Goal: Transaction & Acquisition: Purchase product/service

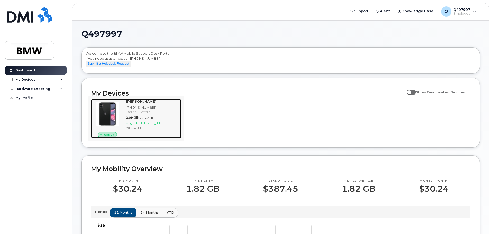
click at [137, 110] on div "[PHONE_NUMBER]" at bounding box center [152, 107] width 53 height 5
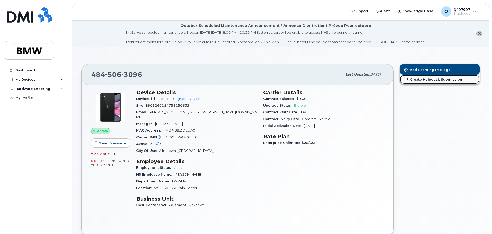
click at [422, 80] on link "Create Helpdesk Submission" at bounding box center [440, 79] width 80 height 9
click at [62, 80] on icon at bounding box center [61, 79] width 3 height 3
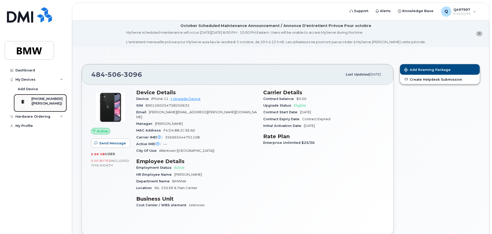
click at [45, 102] on div "([PERSON_NAME])" at bounding box center [46, 103] width 31 height 5
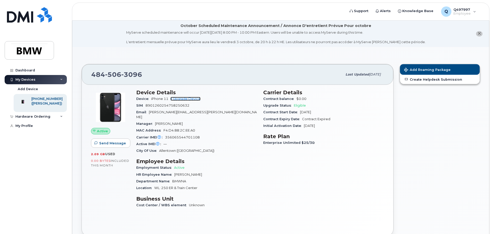
click at [180, 99] on link "+ Upgrade Device" at bounding box center [185, 99] width 30 height 4
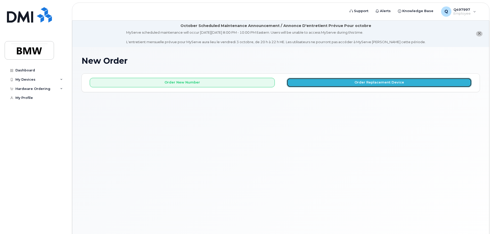
click at [351, 82] on button "Order Replacement Device" at bounding box center [378, 83] width 185 height 10
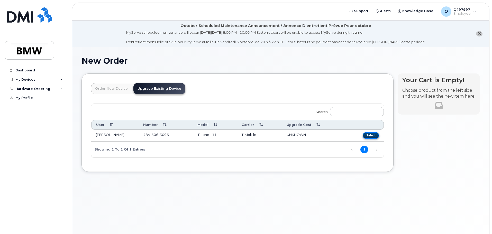
click at [370, 133] on button "Select" at bounding box center [370, 135] width 16 height 6
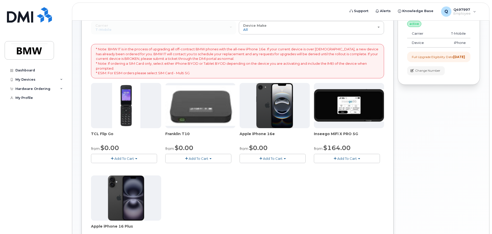
scroll to position [103, 0]
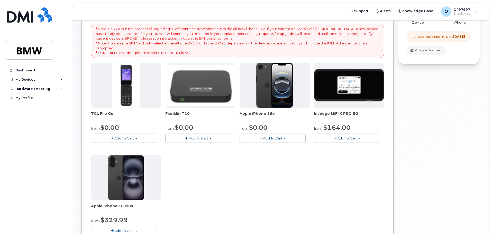
click at [281, 137] on span "Add To Cart" at bounding box center [273, 138] width 20 height 4
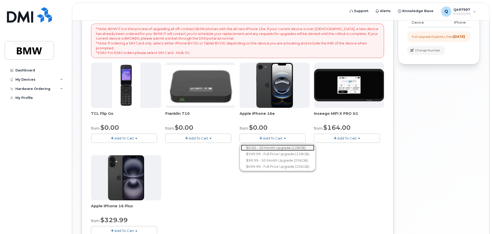
click at [277, 147] on link "$0.00 - 30 Month Upgrade (128GB)" at bounding box center [277, 148] width 73 height 6
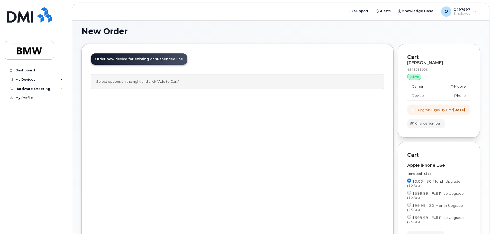
scroll to position [102, 0]
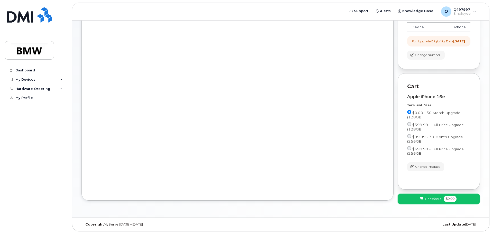
click at [430, 197] on span "Checkout" at bounding box center [432, 198] width 17 height 5
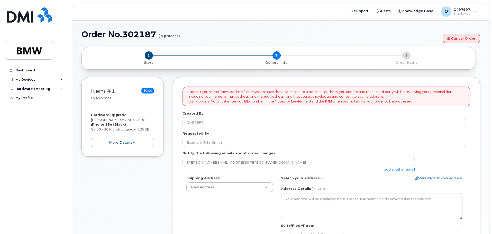
select select
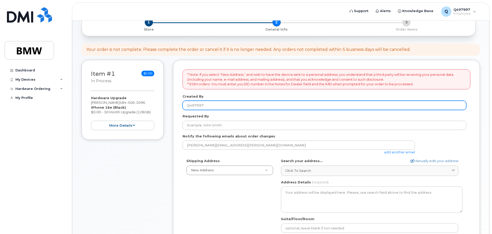
scroll to position [77, 0]
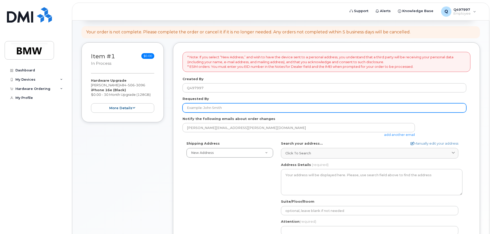
click at [217, 108] on input "Requested By" at bounding box center [324, 107] width 284 height 9
type input "[PERSON_NAME]"
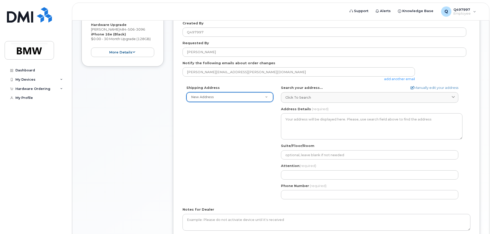
scroll to position [128, 0]
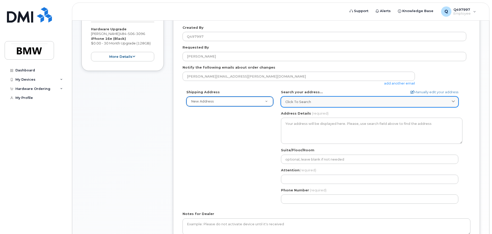
click at [289, 101] on span "Click to search" at bounding box center [298, 101] width 26 height 5
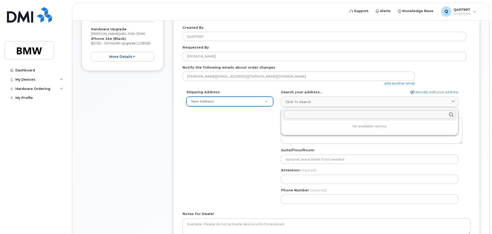
click at [256, 122] on div "Shipping Address New Address New Address BMW MC Plant BMW North America Financi…" at bounding box center [324, 149] width 284 height 118
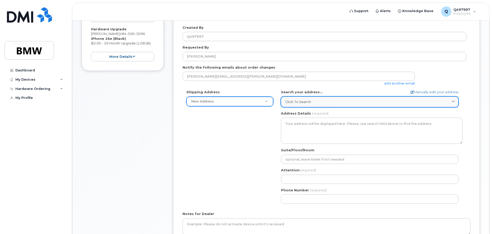
click at [413, 101] on div "Click to search" at bounding box center [369, 101] width 168 height 5
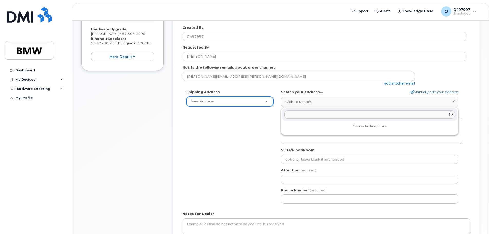
click at [369, 125] on p "No available options" at bounding box center [369, 126] width 175 height 5
click at [368, 110] on input "text" at bounding box center [369, 114] width 171 height 8
click at [391, 92] on div "Search your address... Manually edit your address Click to search No available …" at bounding box center [371, 98] width 181 height 17
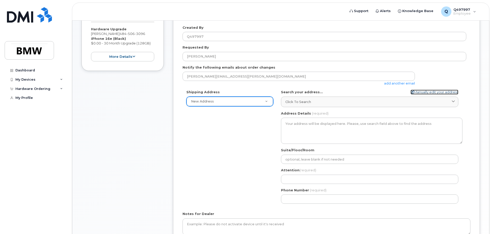
click at [416, 91] on link "Manually edit your address" at bounding box center [434, 92] width 48 height 5
select select
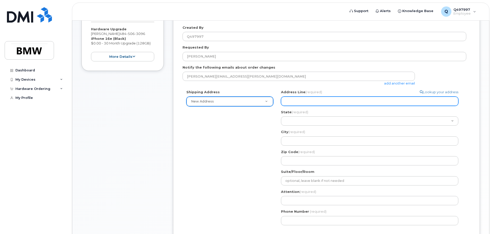
click at [322, 102] on input "Address Line (required)" at bounding box center [369, 101] width 177 height 9
select select
type input "3"
select select
type input "36"
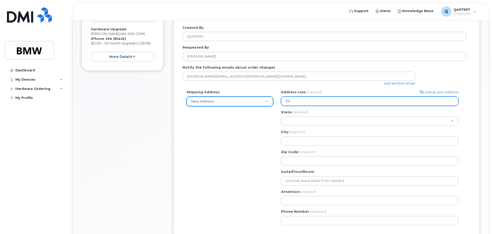
select select
type input "362"
select select
type input "362 R"
select select
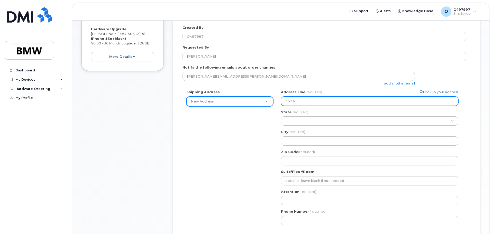
type input "362 Ro"
select select
type input "362 Ros"
select select
type input "362 Rose"
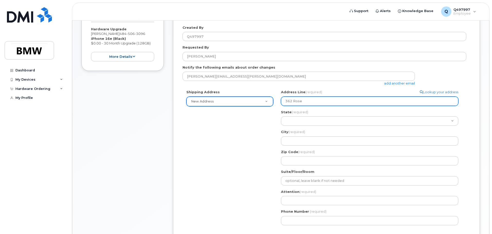
select select
type input "362 Rosec"
select select
type input "362 Rosecl"
select select
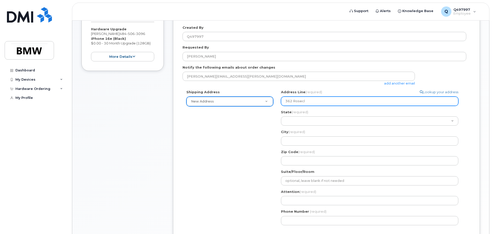
type input "362 Rosecli"
select select
type input "362 Roseclif"
select select
type input "362 Rosecliff"
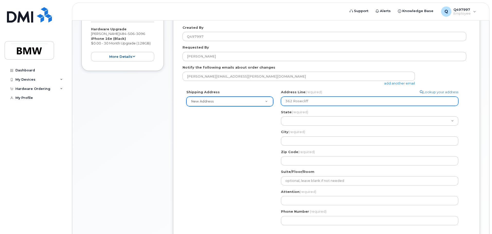
select select
type input "362 Rosecliff D"
select select
type input "362 Rosecliff Dr"
select select
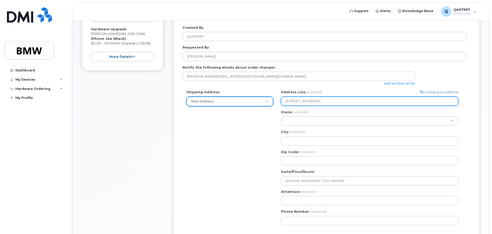
type input "362 Rosecliff Dri"
select select
type input "362 Rosecliff Driv"
select select
type input "362 Rosecliff Drive"
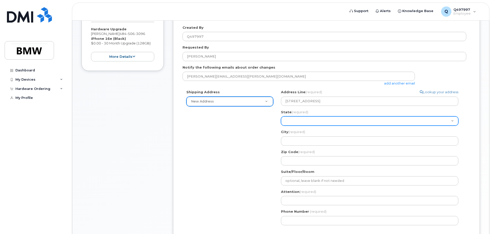
select select "PA"
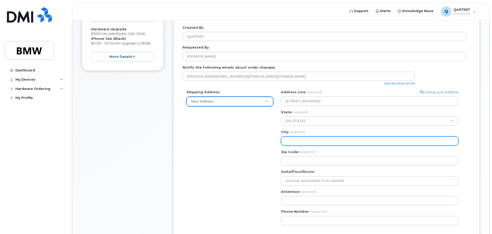
select select
type input "D"
select select
type input "Do"
select select
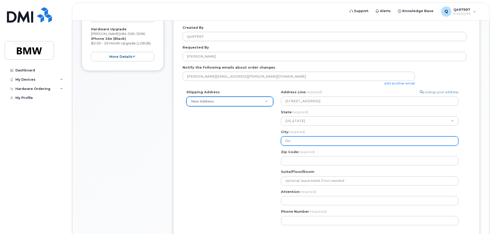
type input "Dou"
select select
type input "Doug"
select select
type input "Dougl"
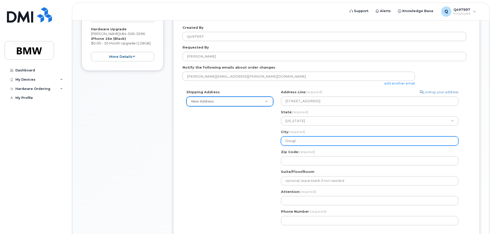
select select
type input "Dougla"
select select
type input "Douglas"
select select
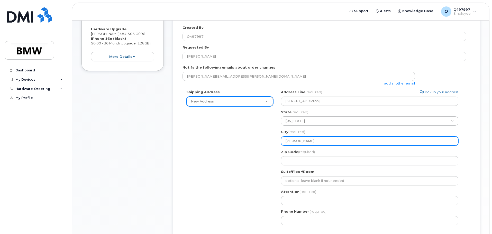
type input "Douglass"
select select
type input "Douglassv"
select select
type input "Douglassvi"
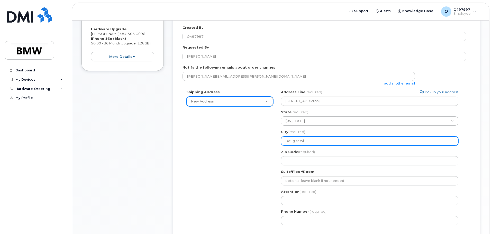
select select
type input "Douglassvil"
select select
type input "Douglassvill"
select select
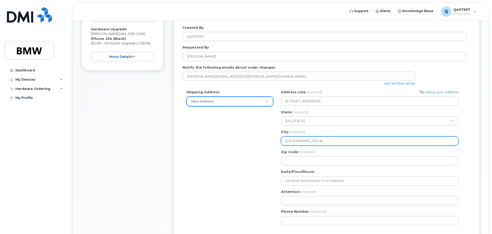
type input "Douglassville"
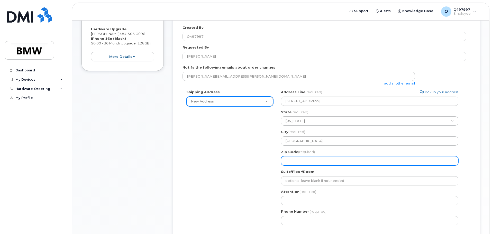
select select
type input "1"
select select
type input "19"
select select
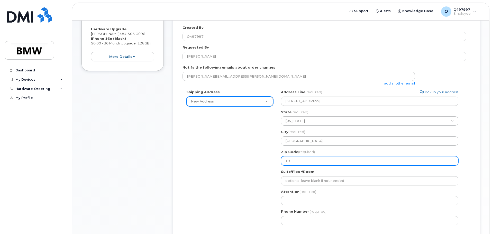
type input "195"
select select
type input "1951"
select select
type input "19518"
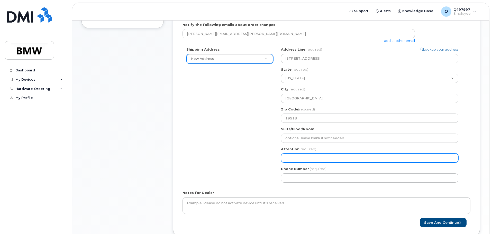
scroll to position [180, 0]
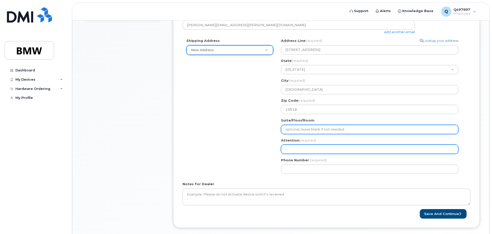
select select
type input "B"
select select
type input "Br"
select select
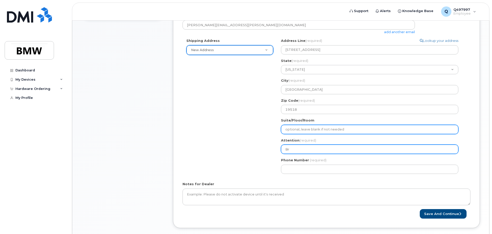
type input "Bri"
select select
type input "Bria"
select select
type input "Brian"
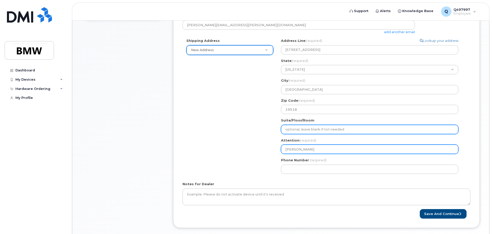
select select
type input "Brian M"
select select
type input "Brian Me"
select select
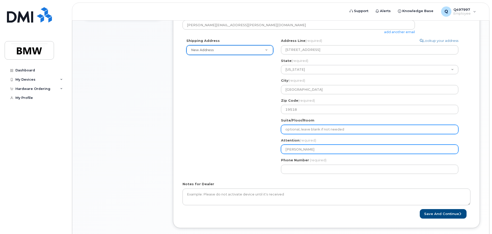
type input "Brian Men"
select select
type input "Brian Mend"
select select
type input "[PERSON_NAME]"
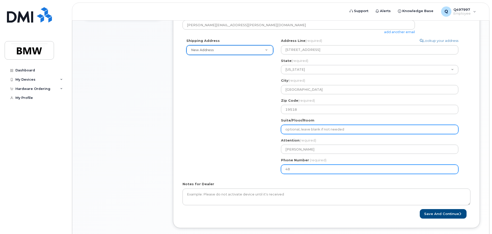
type input "484"
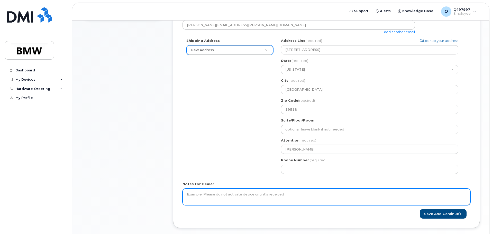
click at [218, 197] on textarea "Notes for Dealer" at bounding box center [326, 196] width 288 height 17
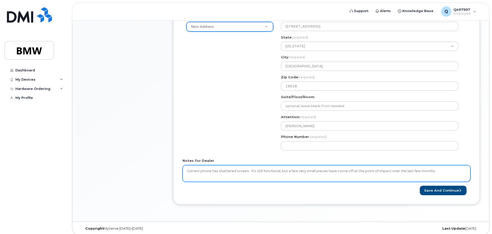
scroll to position [207, 0]
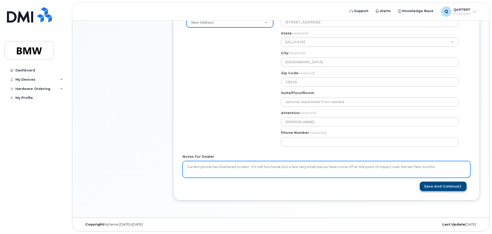
type textarea "Current phone has shattered screen. It's still functional, but a few very small…"
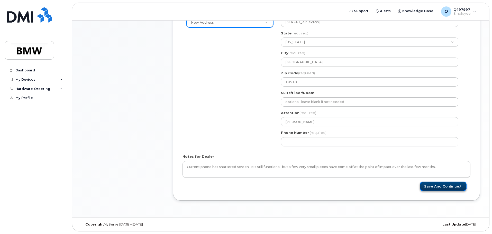
click at [449, 188] on button "Save and Continue" at bounding box center [442, 187] width 47 height 10
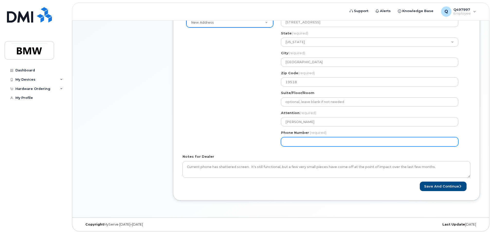
select select
type input "4845063096"
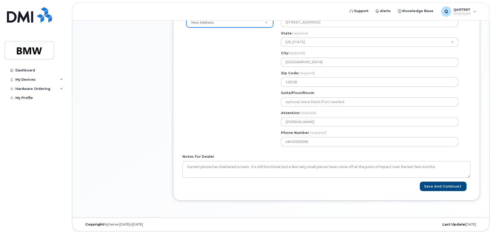
click at [334, 154] on div "Notes for Dealer Current phone has shattered screen. It's still functional, but…" at bounding box center [326, 166] width 288 height 24
click at [434, 187] on button "Save and Continue" at bounding box center [442, 187] width 47 height 10
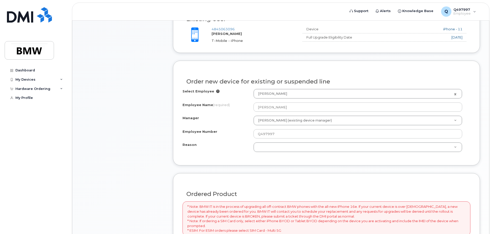
scroll to position [231, 0]
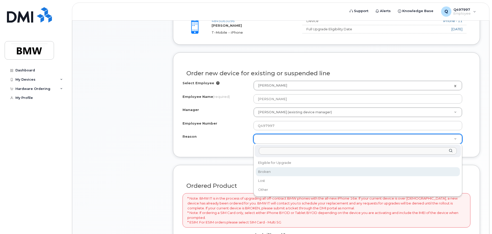
select select "broken"
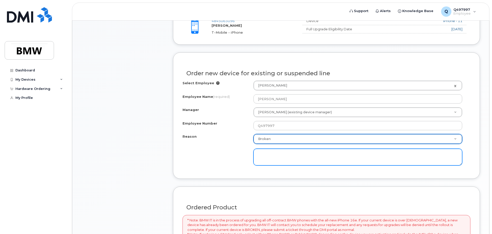
click at [294, 155] on textarea at bounding box center [357, 157] width 209 height 17
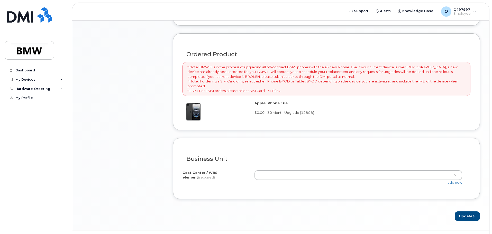
scroll to position [397, 0]
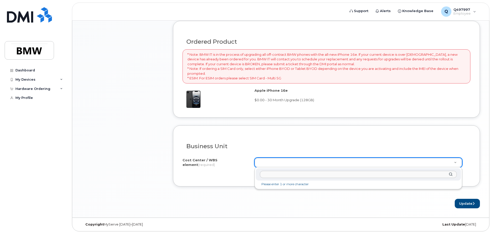
click at [284, 174] on input "text" at bounding box center [358, 174] width 197 height 7
click at [304, 174] on input "text" at bounding box center [358, 174] width 197 height 7
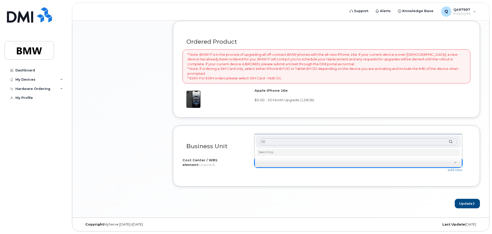
type input "0"
type input "1"
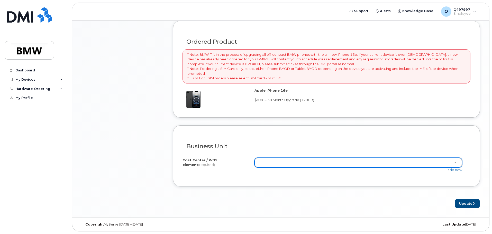
drag, startPoint x: 347, startPoint y: 112, endPoint x: 344, endPoint y: 122, distance: 11.0
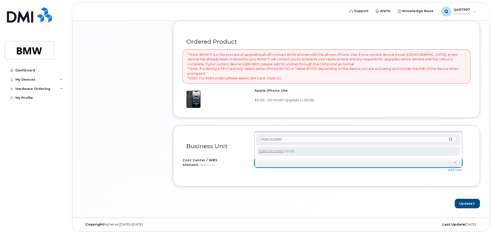
type input "D302.612093"
type input "D302.612093.02.03"
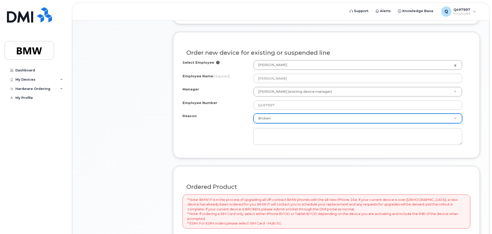
scroll to position [243, 0]
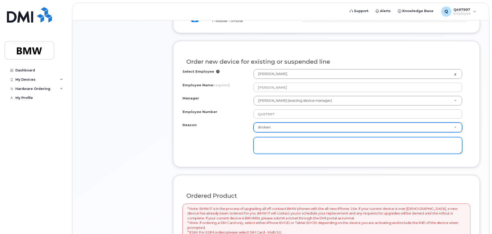
click at [290, 149] on textarea at bounding box center [357, 145] width 209 height 17
click at [290, 149] on textarea "Current phone has shattered screen. It's still functional, but a few smaller pi…" at bounding box center [357, 145] width 209 height 17
click at [317, 143] on textarea "Current phone has shattered screen. It's still functional, but a few smaller pi…" at bounding box center [357, 145] width 209 height 17
click at [319, 150] on textarea "Current phone has shattered screen (and is eligible for upgrade). It's still fu…" at bounding box center [357, 145] width 209 height 17
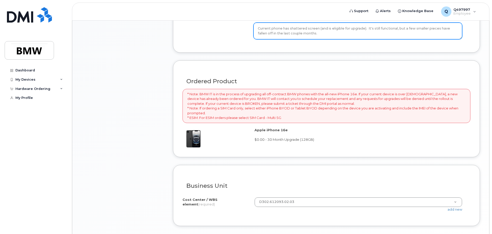
scroll to position [397, 0]
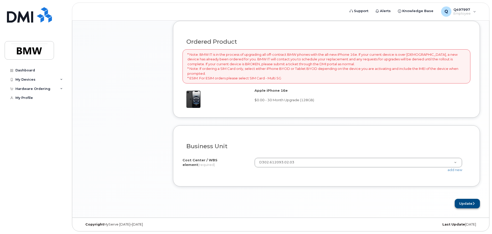
type textarea "Current phone has shattered screen (and is eligible for upgrade). It's still fu…"
click at [469, 202] on button "Update" at bounding box center [466, 204] width 25 height 10
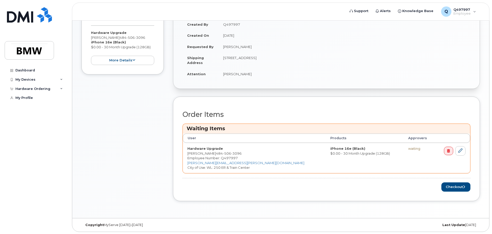
scroll to position [147, 0]
click at [445, 187] on button "Checkout" at bounding box center [455, 187] width 29 height 10
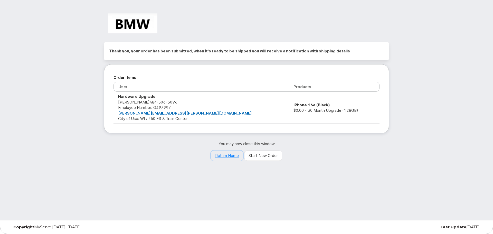
click at [229, 154] on link "Return Home" at bounding box center [227, 155] width 32 height 10
